Goal: Task Accomplishment & Management: Use online tool/utility

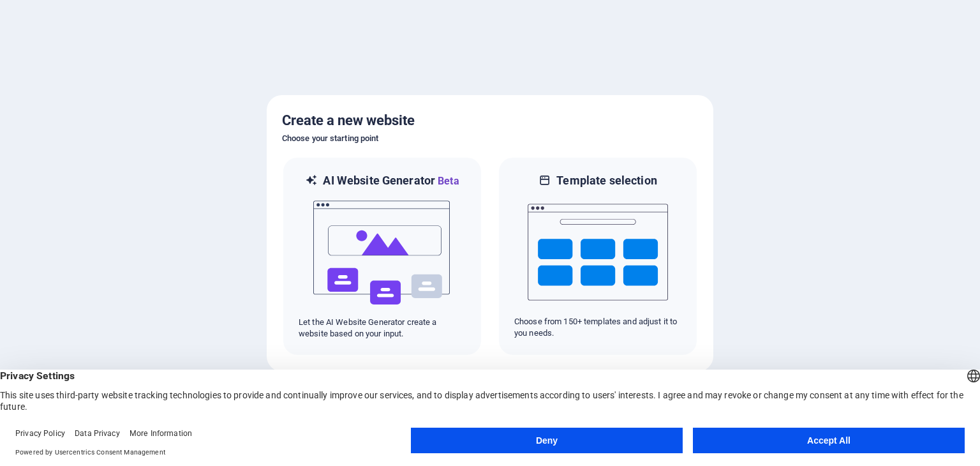
click at [801, 447] on button "Accept All" at bounding box center [829, 440] width 272 height 26
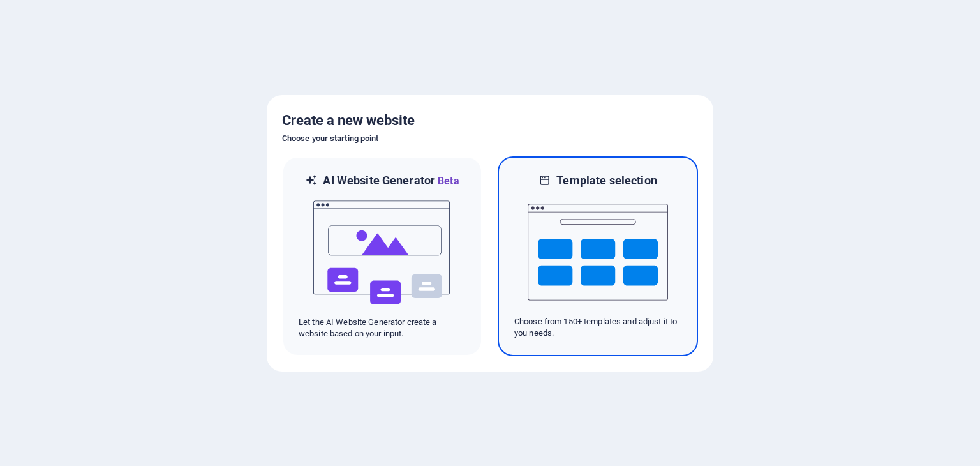
click at [676, 243] on div at bounding box center [597, 252] width 167 height 128
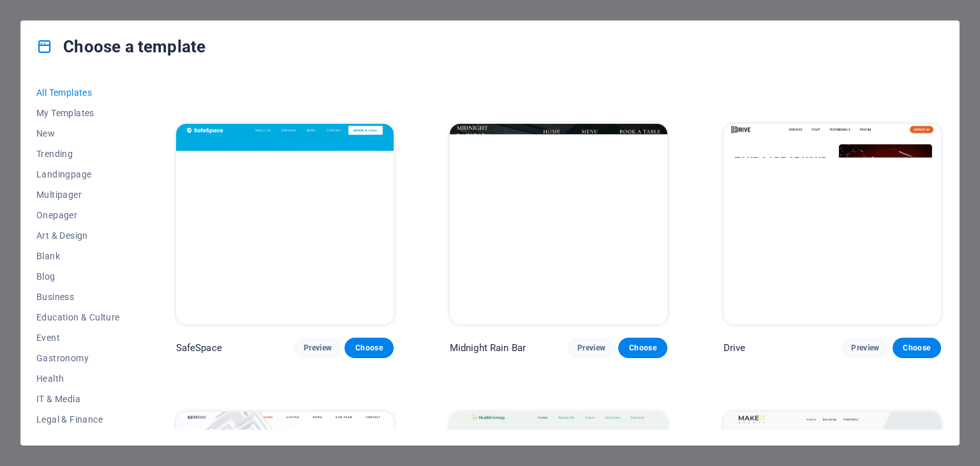
scroll to position [2425, 0]
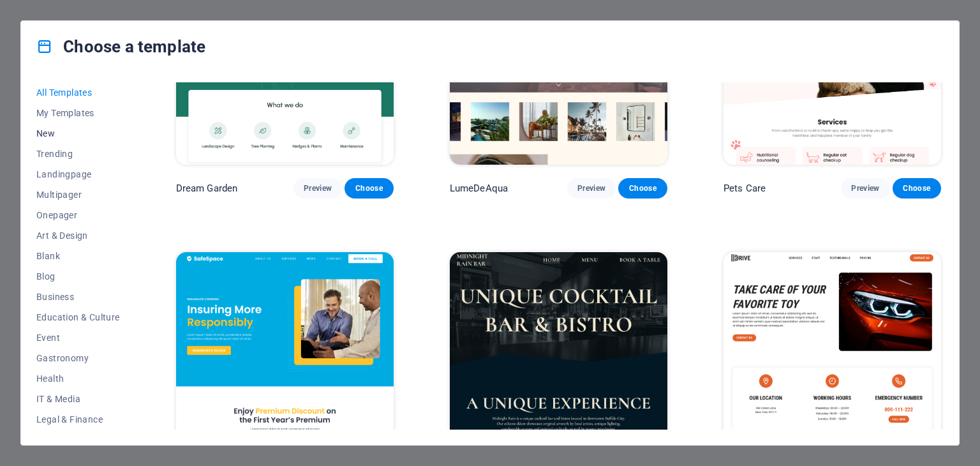
click at [43, 126] on button "New" at bounding box center [78, 133] width 84 height 20
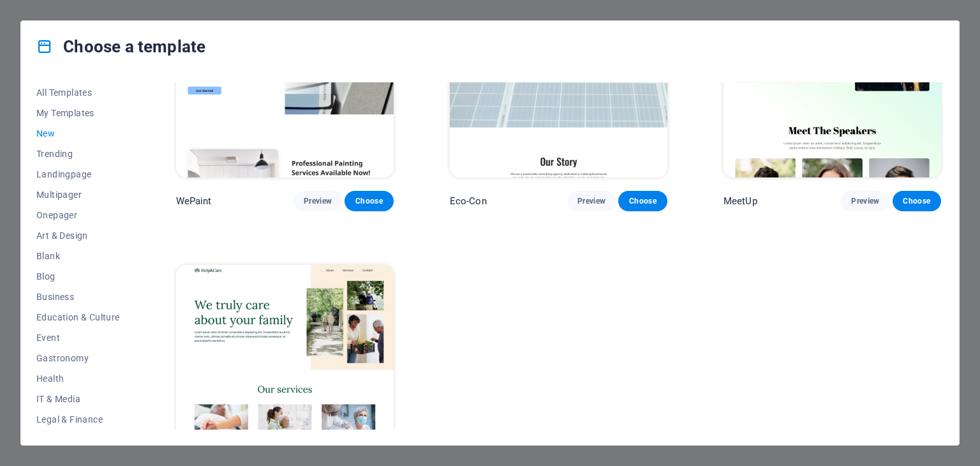
scroll to position [844, 0]
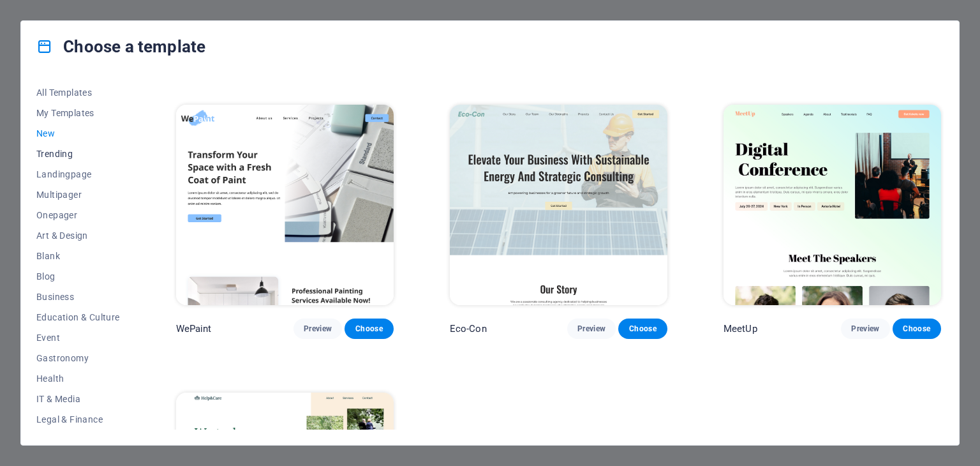
click at [62, 151] on span "Trending" at bounding box center [78, 154] width 84 height 10
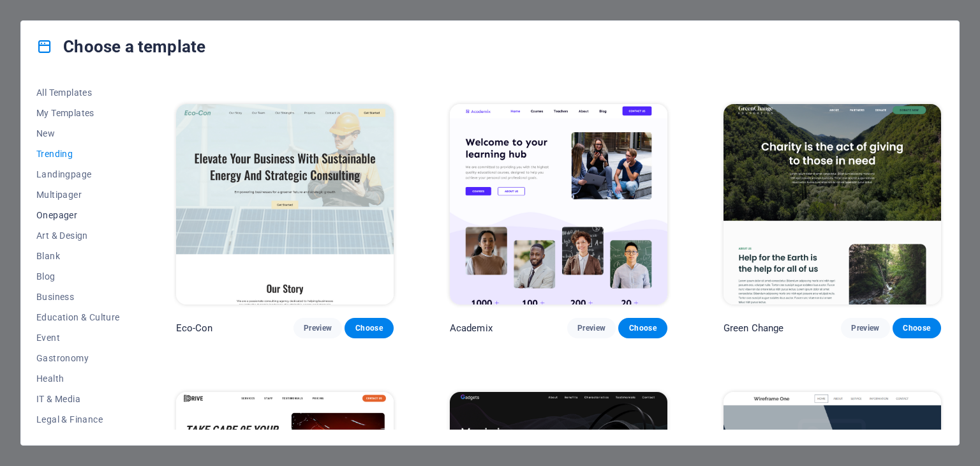
click at [85, 223] on button "Onepager" at bounding box center [78, 215] width 84 height 20
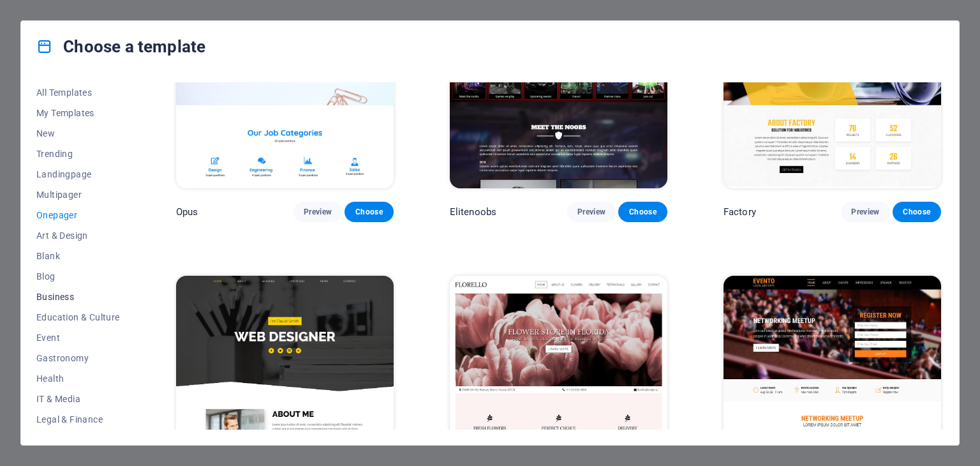
scroll to position [128, 0]
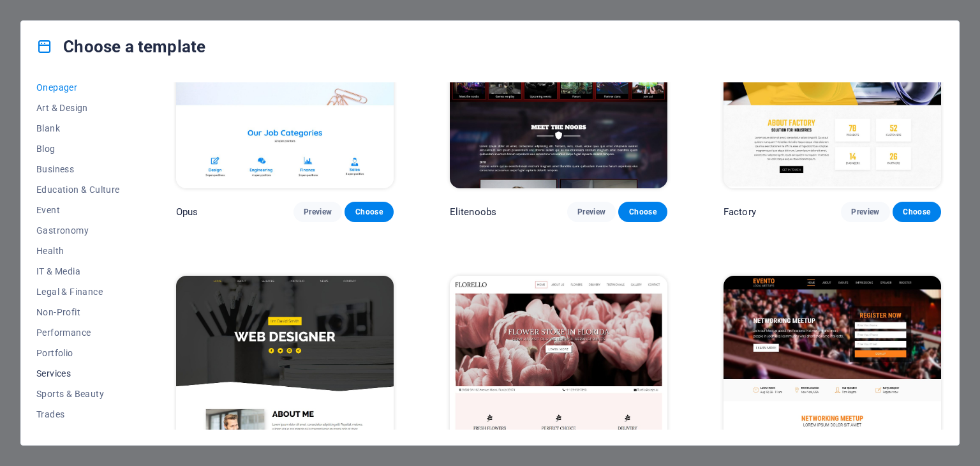
click at [60, 371] on span "Services" at bounding box center [78, 373] width 84 height 10
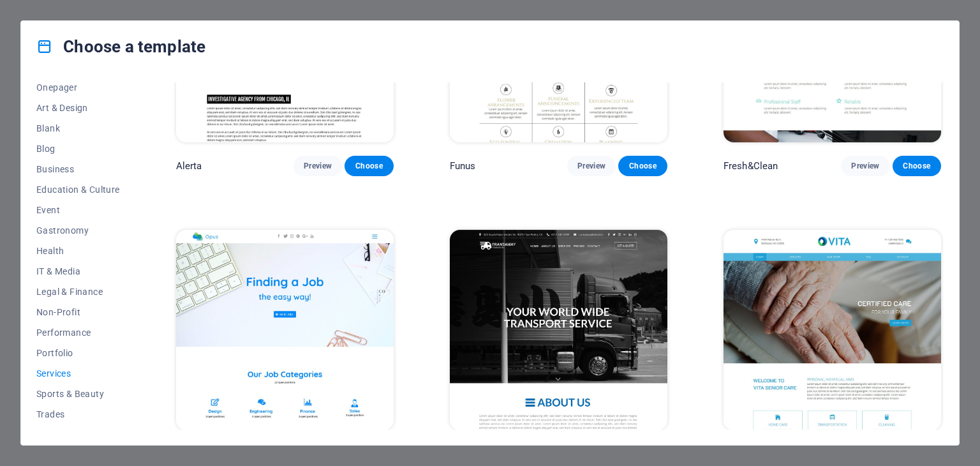
scroll to position [1647, 0]
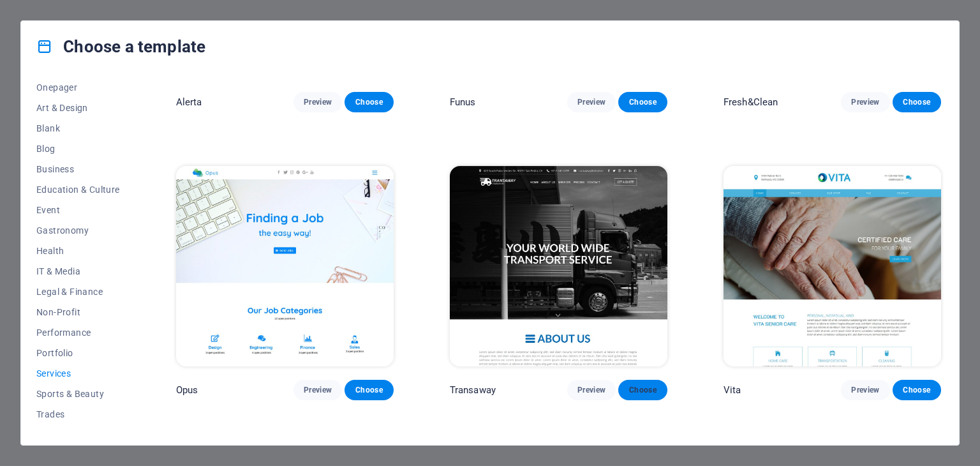
click at [648, 385] on span "Choose" at bounding box center [642, 390] width 28 height 10
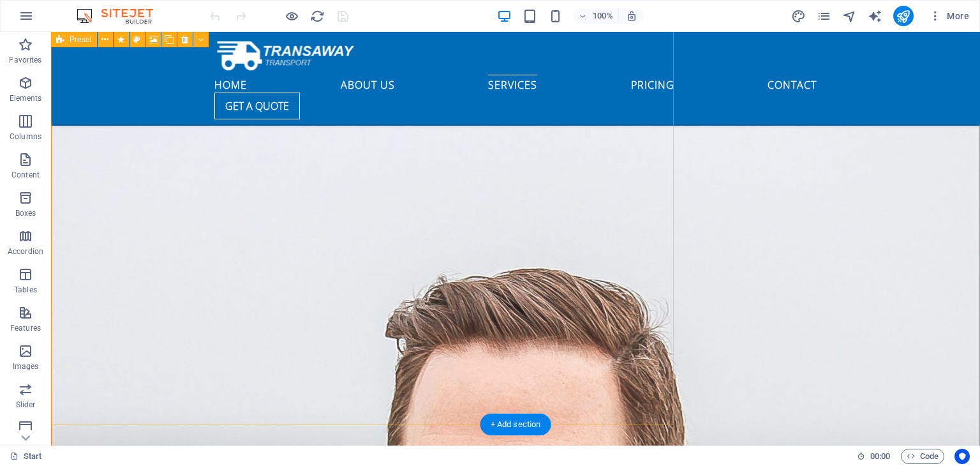
scroll to position [3063, 0]
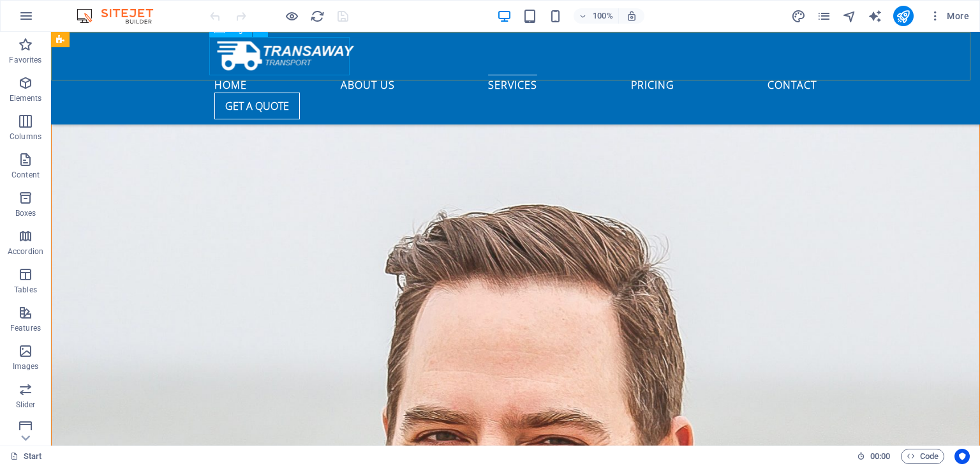
click at [292, 50] on div at bounding box center [515, 56] width 602 height 38
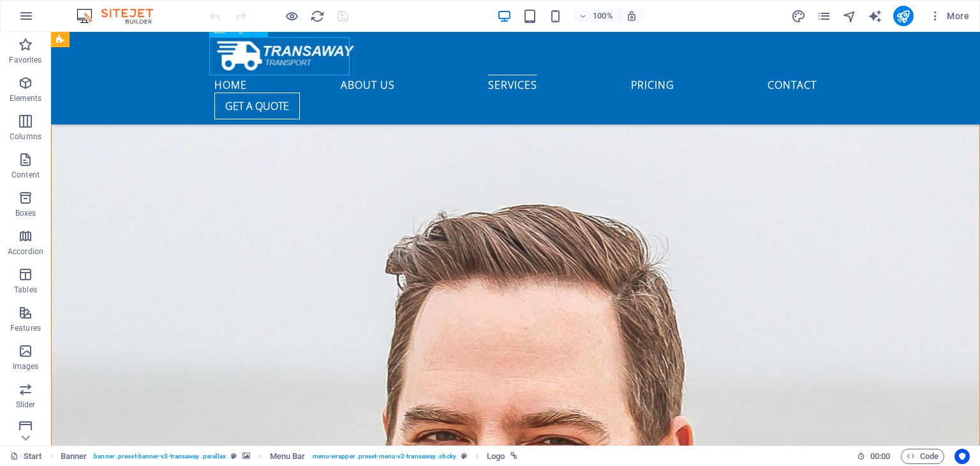
click at [296, 57] on div at bounding box center [515, 56] width 602 height 38
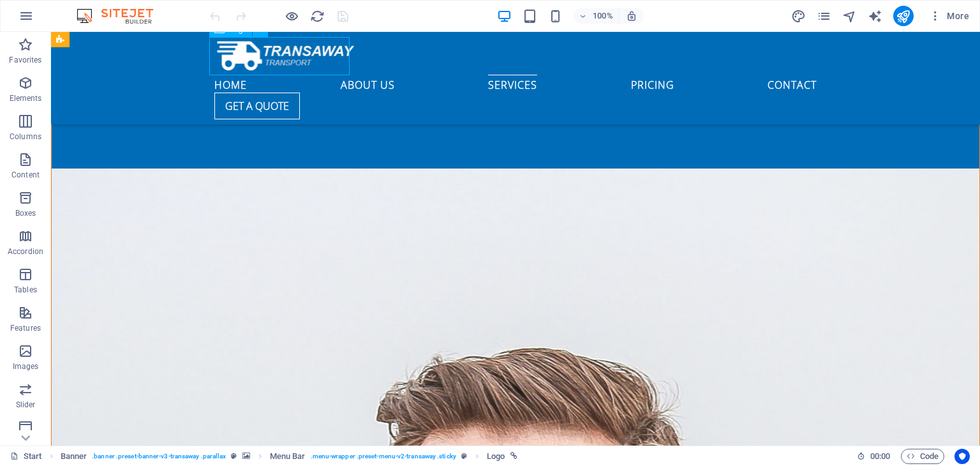
select select "px"
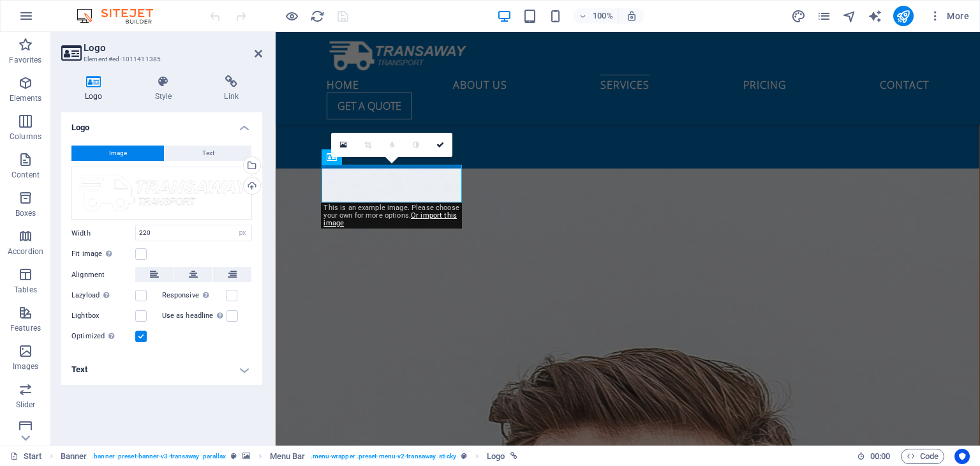
scroll to position [2935, 0]
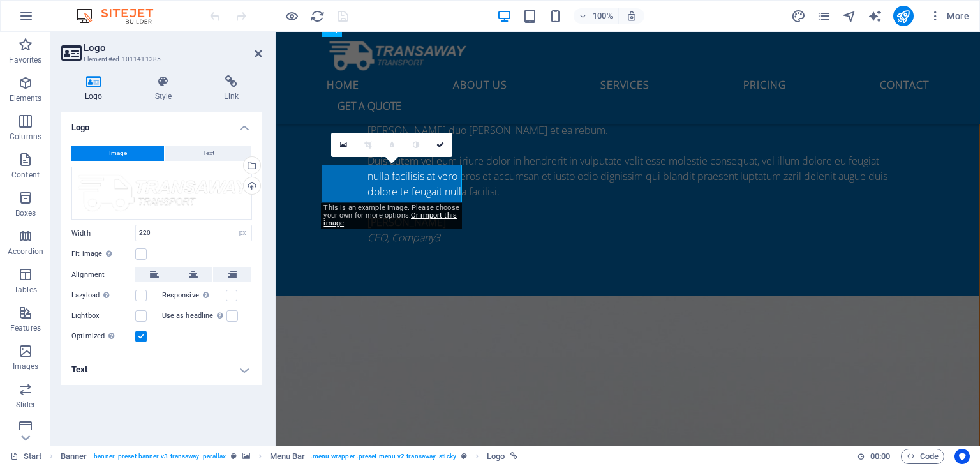
click at [250, 54] on header "Logo Element #ed-1011411385" at bounding box center [161, 48] width 201 height 33
click at [255, 54] on icon at bounding box center [259, 53] width 8 height 10
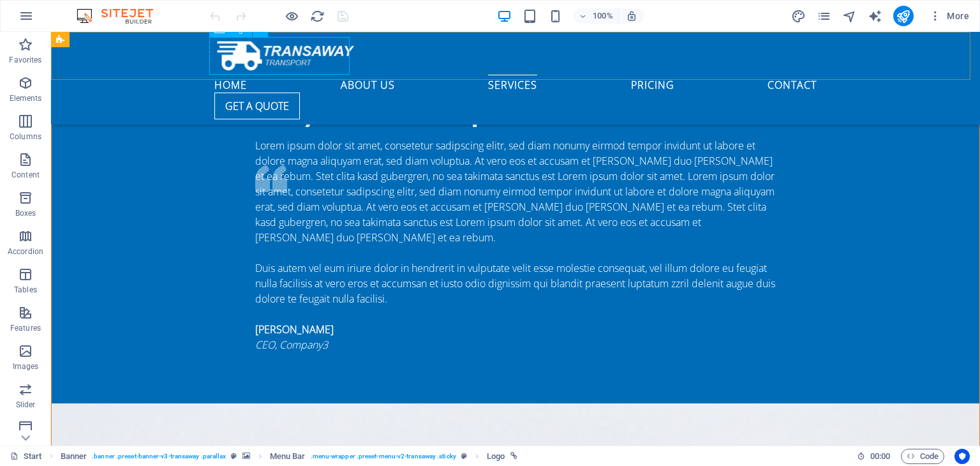
scroll to position [2593, 0]
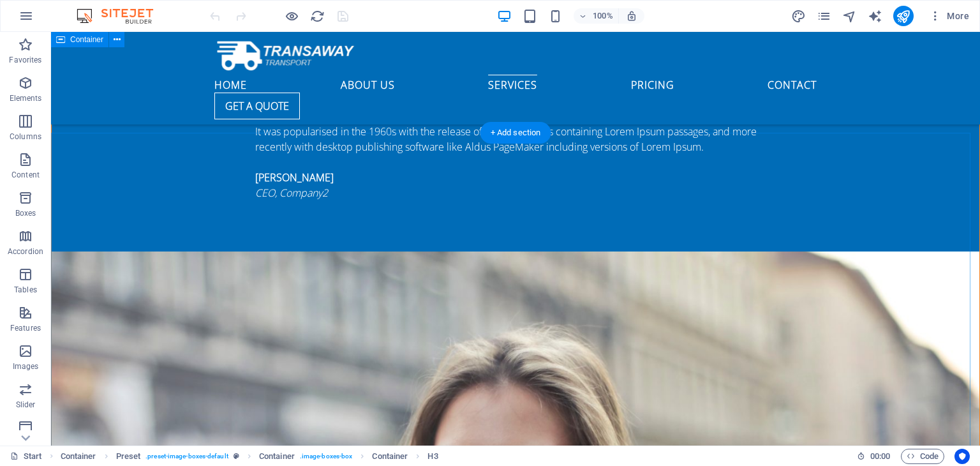
scroll to position [1955, 0]
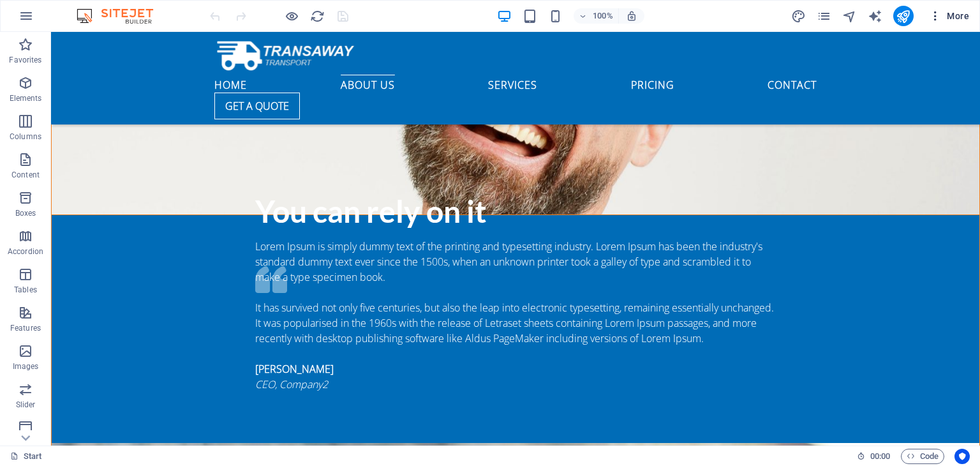
click at [962, 13] on span "More" at bounding box center [949, 16] width 40 height 13
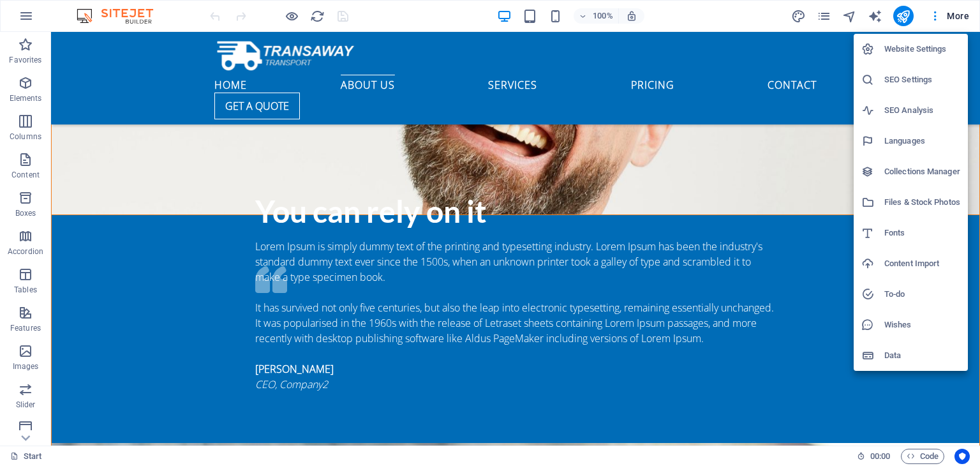
click at [743, 221] on div at bounding box center [490, 233] width 980 height 466
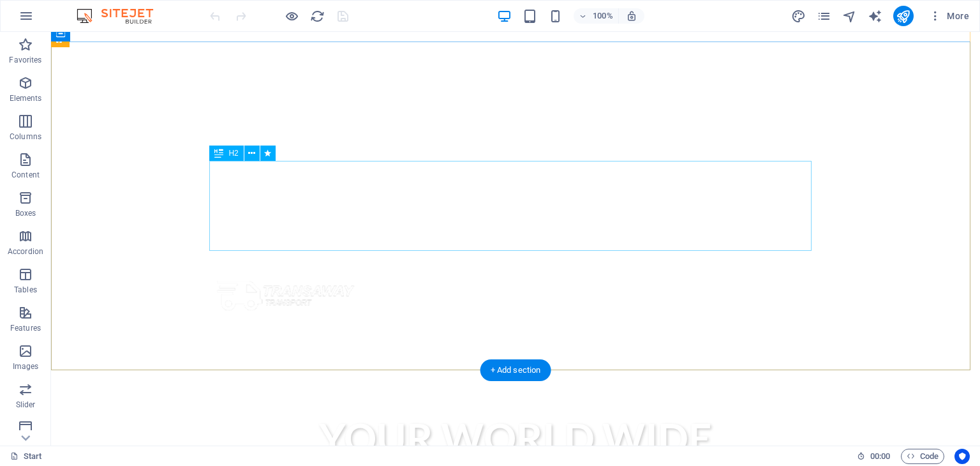
scroll to position [75, 0]
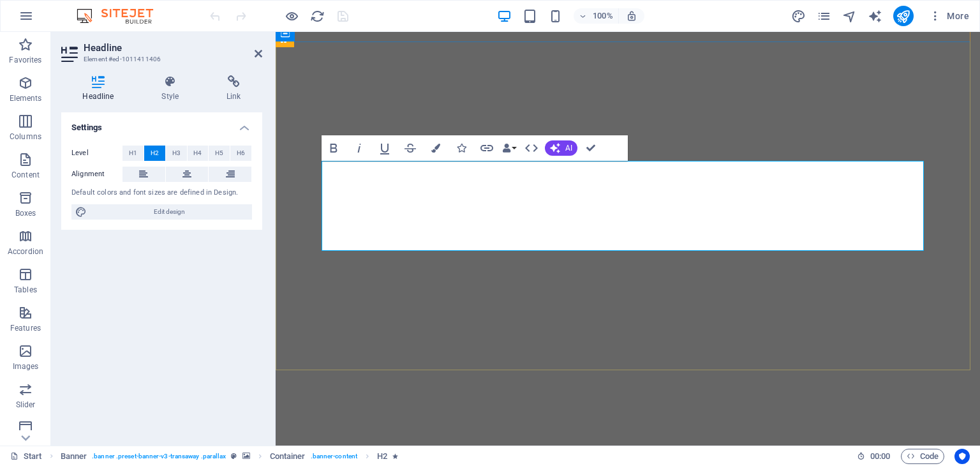
drag, startPoint x: 707, startPoint y: 306, endPoint x: 933, endPoint y: 306, distance: 225.9
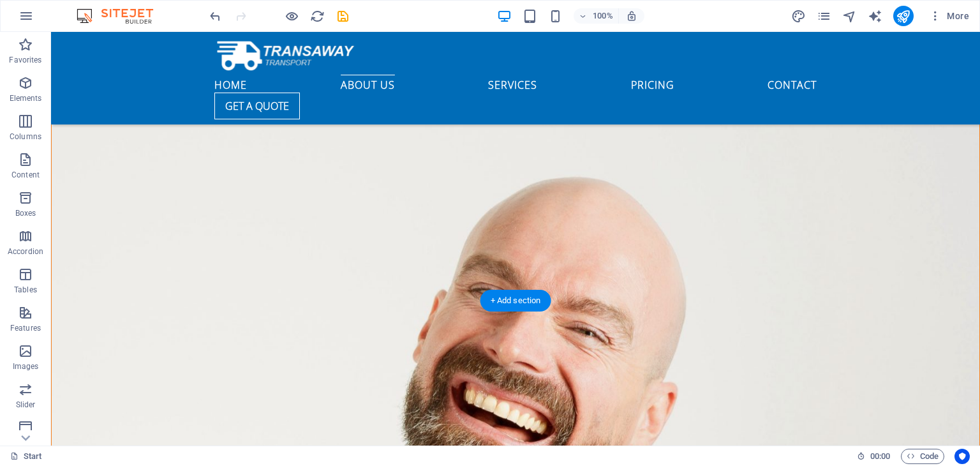
scroll to position [1734, 0]
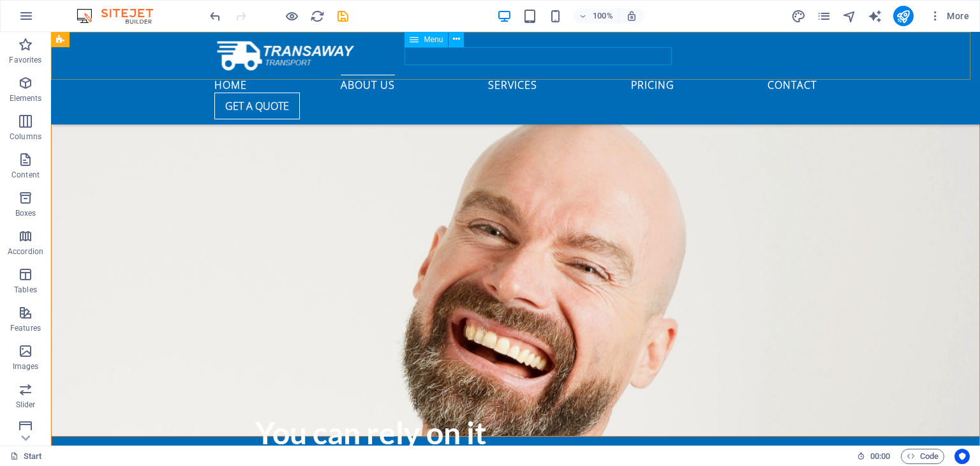
click at [422, 75] on nav "Home About us Services Pricing Contact" at bounding box center [515, 84] width 602 height 18
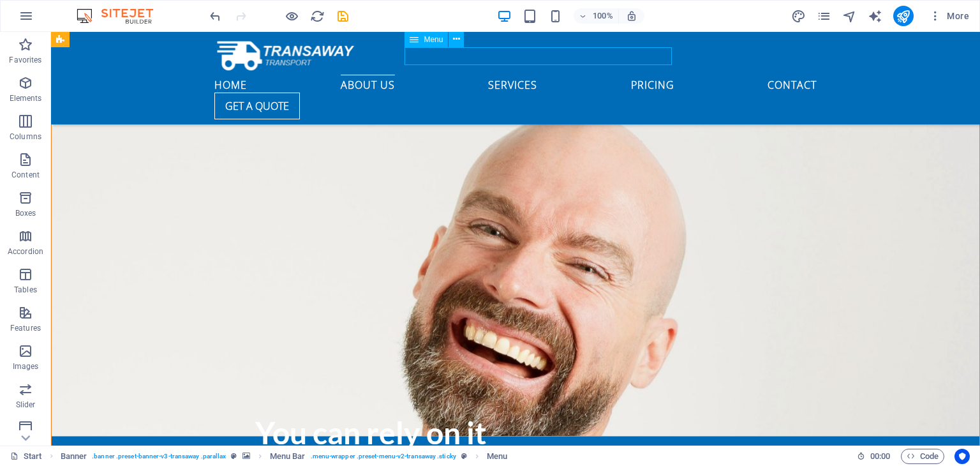
click at [487, 75] on nav "Home About us Services Pricing Contact" at bounding box center [515, 84] width 602 height 18
click at [535, 75] on nav "Home About us Services Pricing Contact" at bounding box center [515, 84] width 602 height 18
click at [567, 75] on nav "Home About us Services Pricing Contact" at bounding box center [515, 84] width 602 height 18
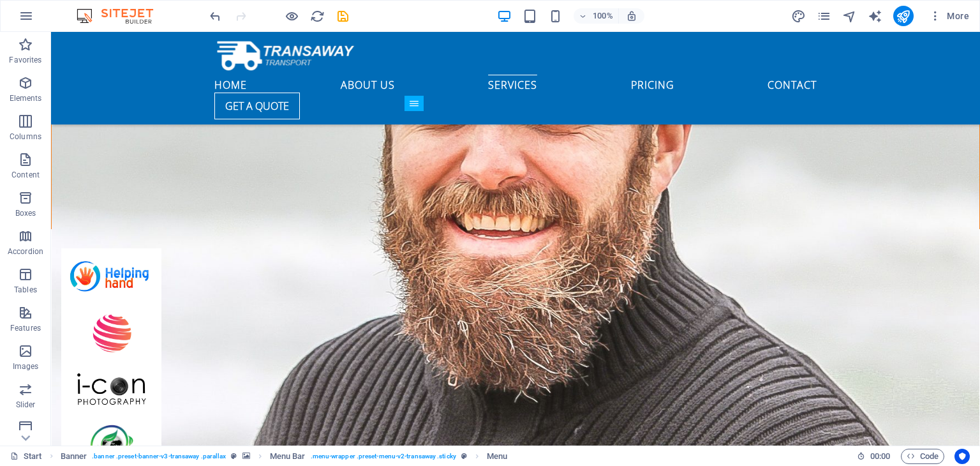
scroll to position [3201, 0]
